Goal: Task Accomplishment & Management: Manage account settings

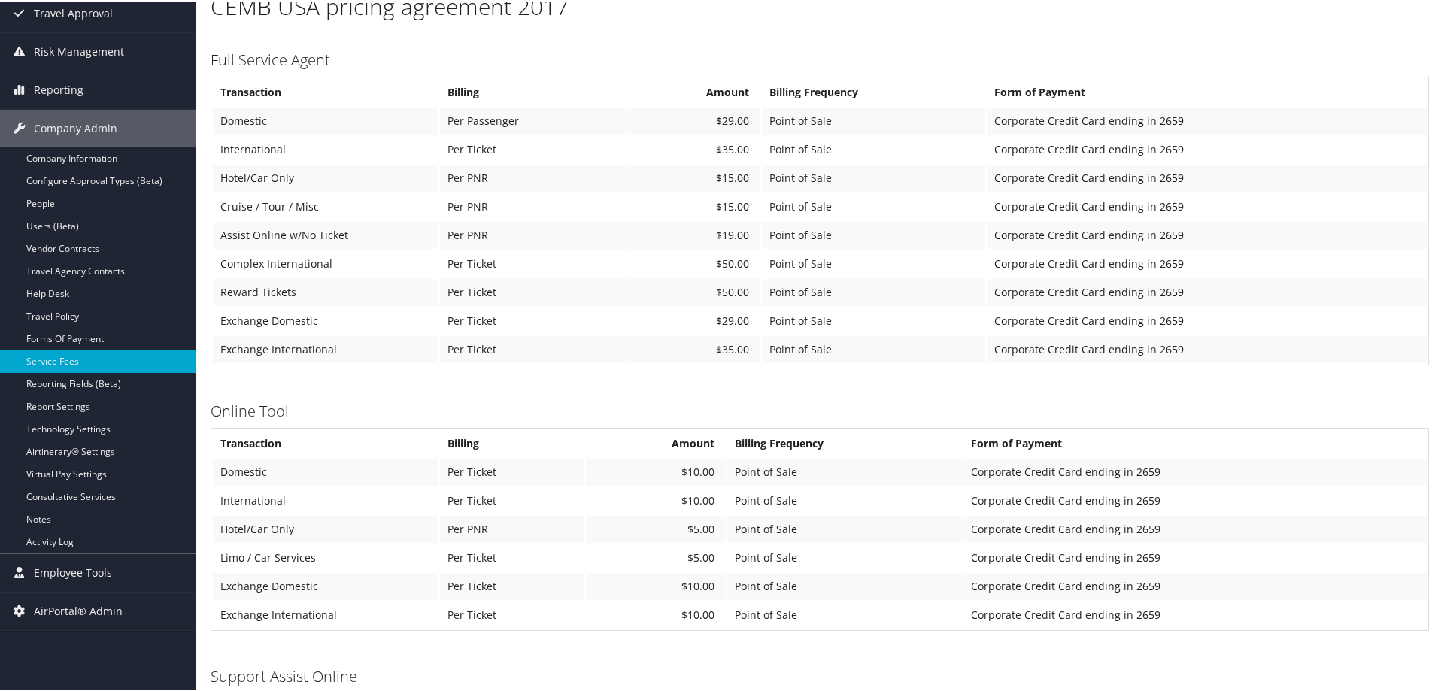
scroll to position [201, 0]
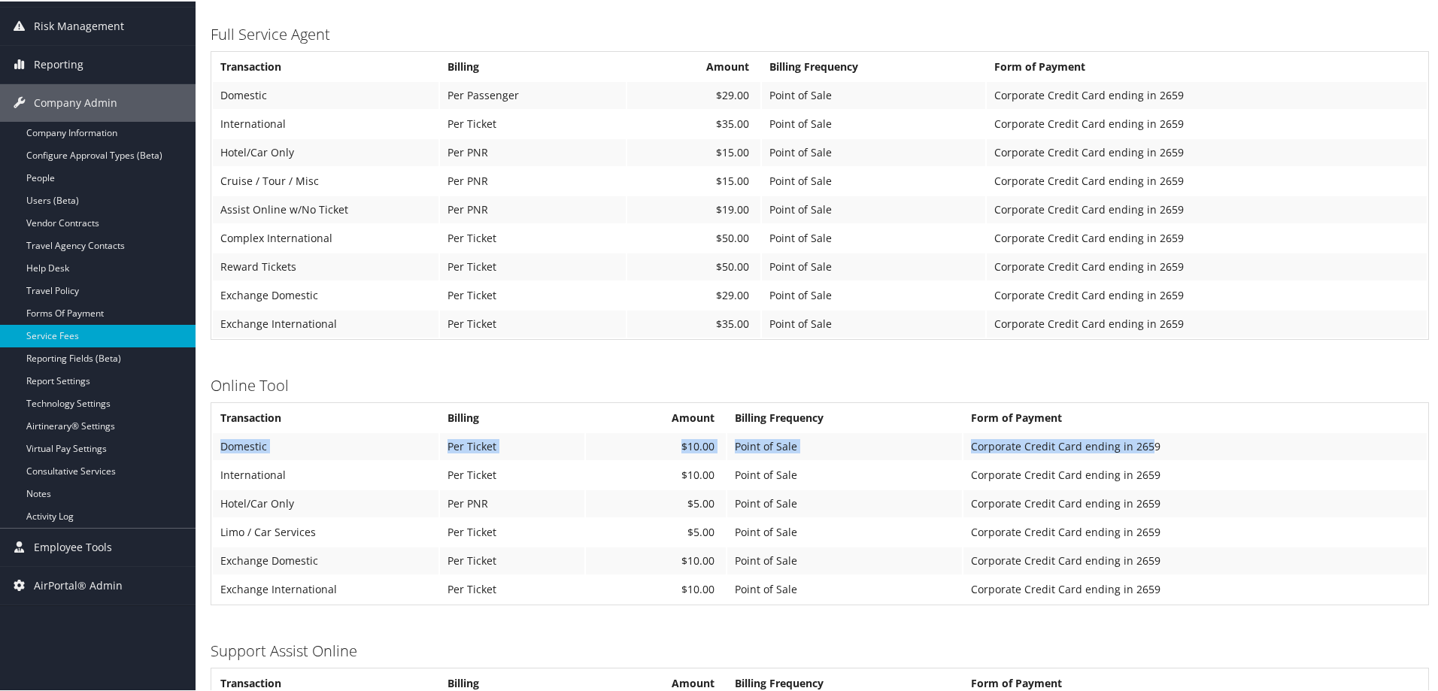
drag, startPoint x: 220, startPoint y: 447, endPoint x: 1153, endPoint y: 441, distance: 933.8
click at [1153, 441] on tr "Domestic Per Ticket $10.00 Point of Sale Corporate Credit Card ending in 2659" at bounding box center [819, 445] width 1213 height 27
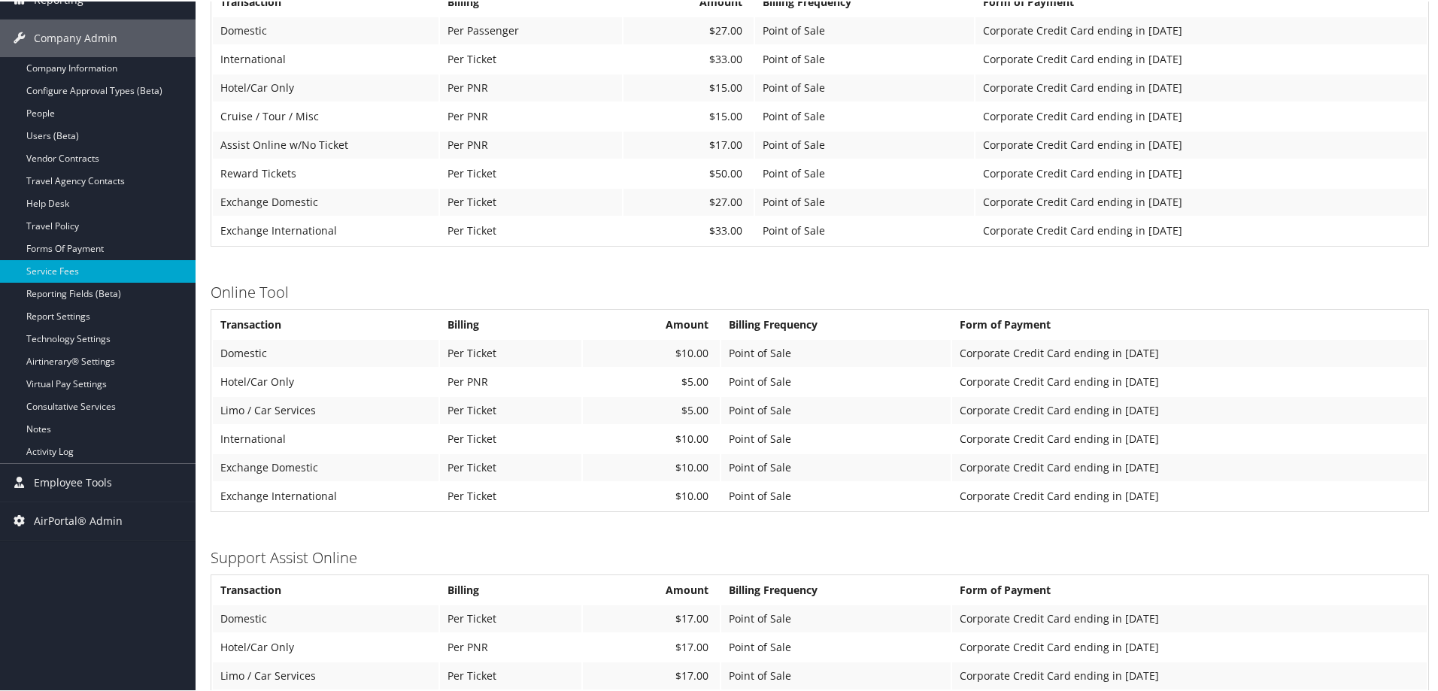
scroll to position [517, 0]
